Goal: Information Seeking & Learning: Learn about a topic

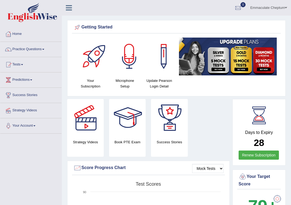
click at [45, 49] on link "Practice Questions" at bounding box center [30, 48] width 61 height 13
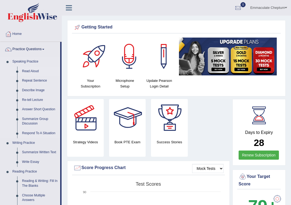
click at [37, 71] on link "Read Aloud" at bounding box center [40, 72] width 41 height 10
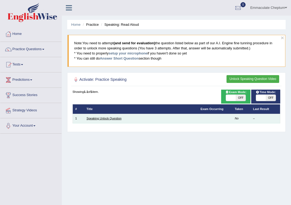
click at [116, 118] on link "Speaking Unlock Question" at bounding box center [103, 118] width 35 height 3
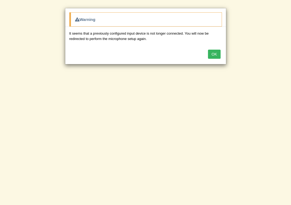
click at [212, 52] on button "OK" at bounding box center [214, 54] width 12 height 9
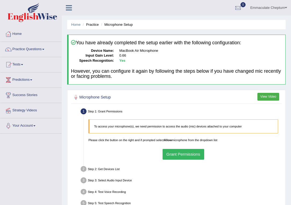
click at [189, 153] on button "Grant Permissions" at bounding box center [183, 154] width 42 height 10
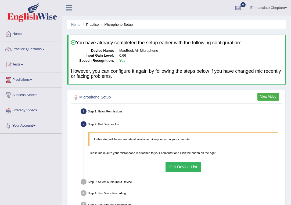
click at [184, 169] on button "Get Device List" at bounding box center [183, 167] width 36 height 10
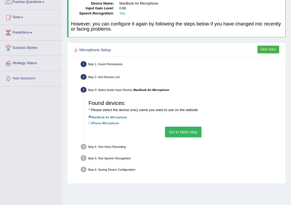
scroll to position [64, 0]
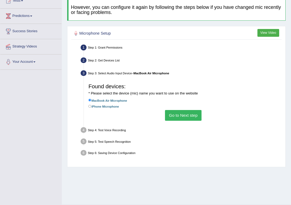
click at [177, 114] on button "Go to Next step" at bounding box center [183, 115] width 36 height 10
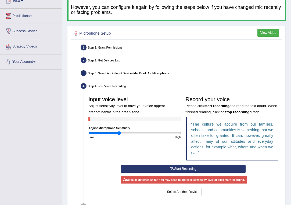
click at [172, 171] on icon at bounding box center [172, 168] width 4 height 3
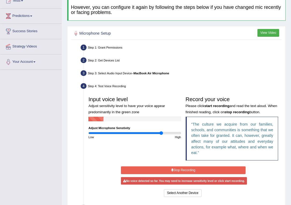
drag, startPoint x: 120, startPoint y: 137, endPoint x: 161, endPoint y: 136, distance: 41.4
click at [161, 135] on input "range" at bounding box center [134, 133] width 92 height 4
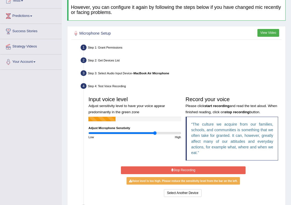
click at [155, 135] on input "range" at bounding box center [134, 133] width 92 height 4
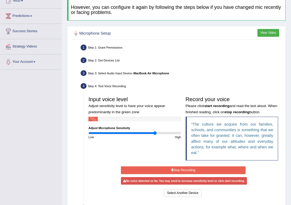
click at [155, 135] on input "range" at bounding box center [134, 133] width 92 height 4
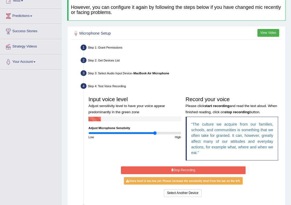
click at [155, 135] on input "range" at bounding box center [134, 133] width 92 height 4
click at [147, 135] on input "range" at bounding box center [134, 133] width 92 height 4
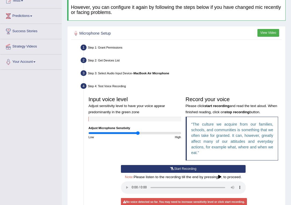
type input "1.08"
click at [138, 135] on input "range" at bounding box center [134, 133] width 92 height 4
click at [171, 171] on icon at bounding box center [172, 168] width 4 height 3
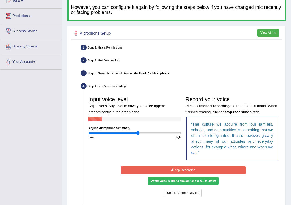
click at [171, 171] on button "Stop Recording" at bounding box center [183, 171] width 125 height 8
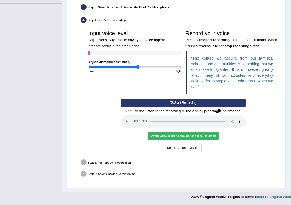
scroll to position [130, 0]
click at [225, 121] on audio at bounding box center [183, 121] width 125 height 12
click at [132, 122] on audio at bounding box center [183, 121] width 125 height 12
click at [201, 147] on button "Voice is ok. Go to Next step" at bounding box center [202, 148] width 45 height 8
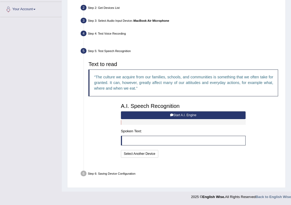
scroll to position [113, 0]
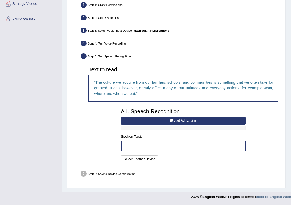
click at [176, 119] on button "Start A.I. Engine" at bounding box center [183, 121] width 125 height 8
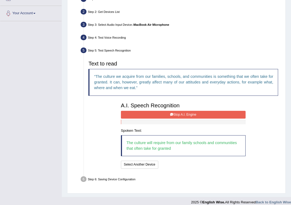
click at [174, 119] on button "Stop A.I. Engine" at bounding box center [183, 115] width 125 height 8
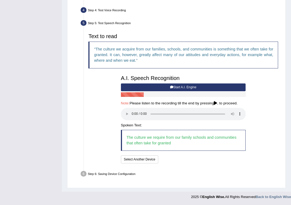
scroll to position [140, 0]
click at [132, 117] on audio at bounding box center [183, 114] width 125 height 12
click at [174, 160] on button "Speech is ok. Go to Last step" at bounding box center [184, 160] width 48 height 8
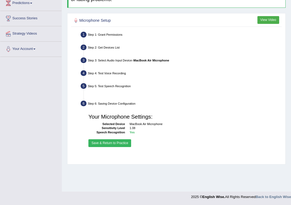
scroll to position [77, 0]
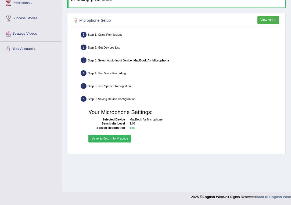
click at [110, 143] on button "Save & Return to Practice" at bounding box center [109, 139] width 43 height 8
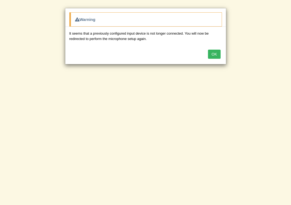
click at [209, 53] on button "OK" at bounding box center [214, 54] width 12 height 9
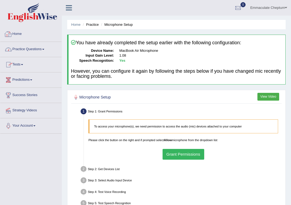
click at [17, 31] on link "Home" at bounding box center [30, 33] width 61 height 13
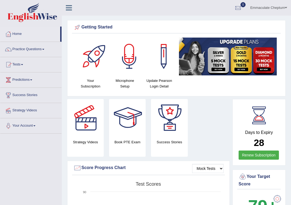
click at [127, 76] on div "Microphone Setup" at bounding box center [124, 64] width 29 height 52
click at [280, 9] on link "Emmaculate Cheptum" at bounding box center [268, 7] width 45 height 14
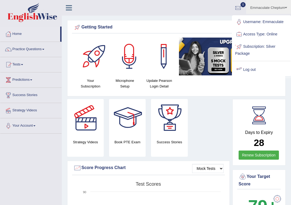
click at [251, 68] on link "Log out" at bounding box center [261, 70] width 58 height 12
